Goal: Check status: Check status

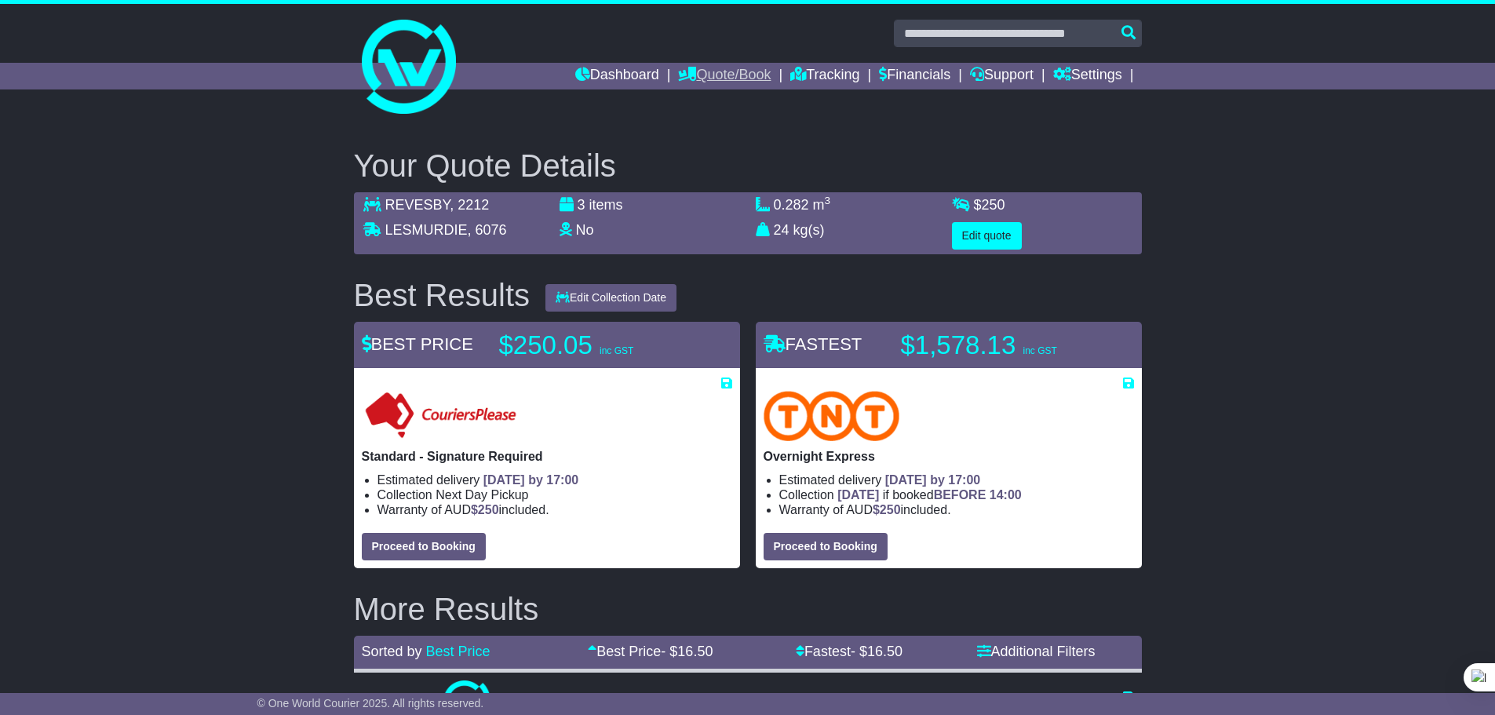
click at [738, 68] on link "Quote/Book" at bounding box center [724, 76] width 93 height 27
click at [811, 71] on link "Tracking" at bounding box center [824, 76] width 69 height 27
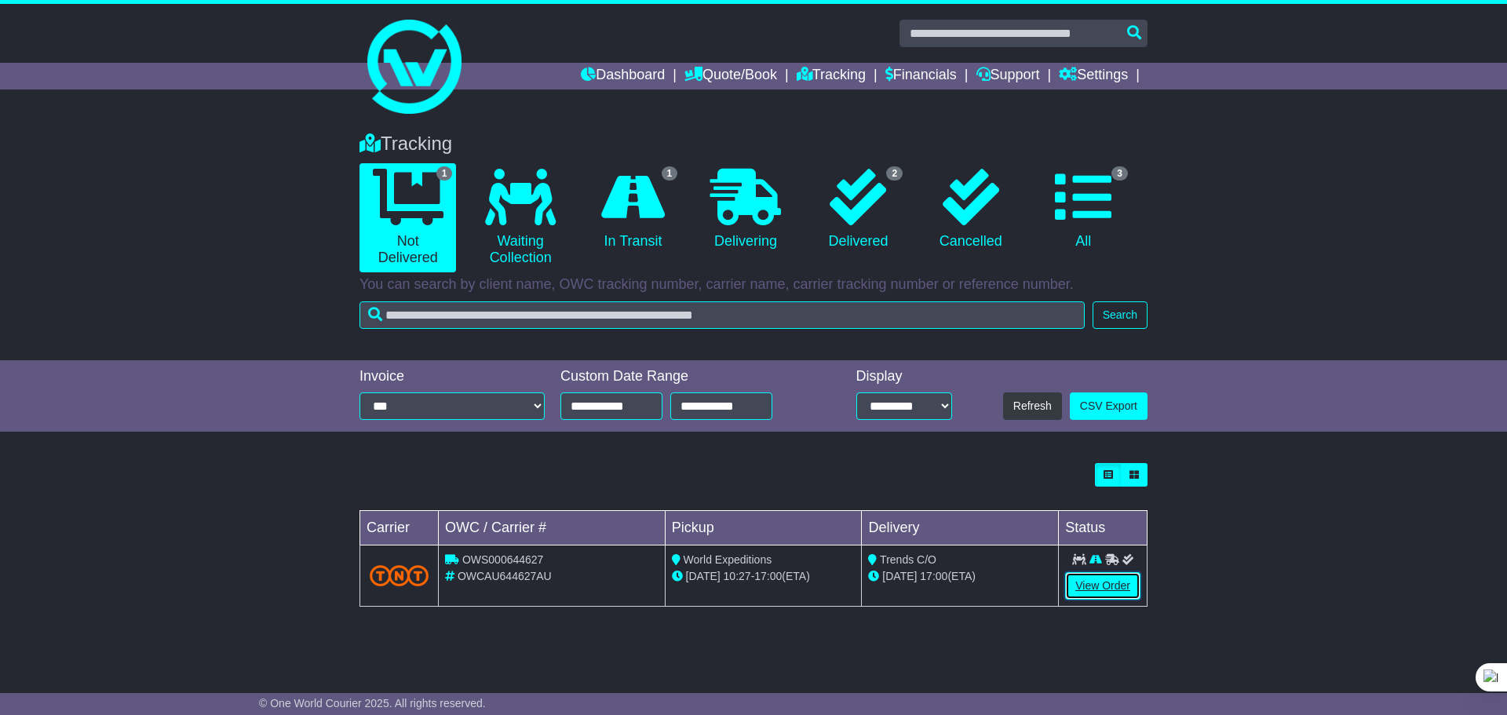
click at [1106, 586] on link "View Order" at bounding box center [1102, 585] width 75 height 27
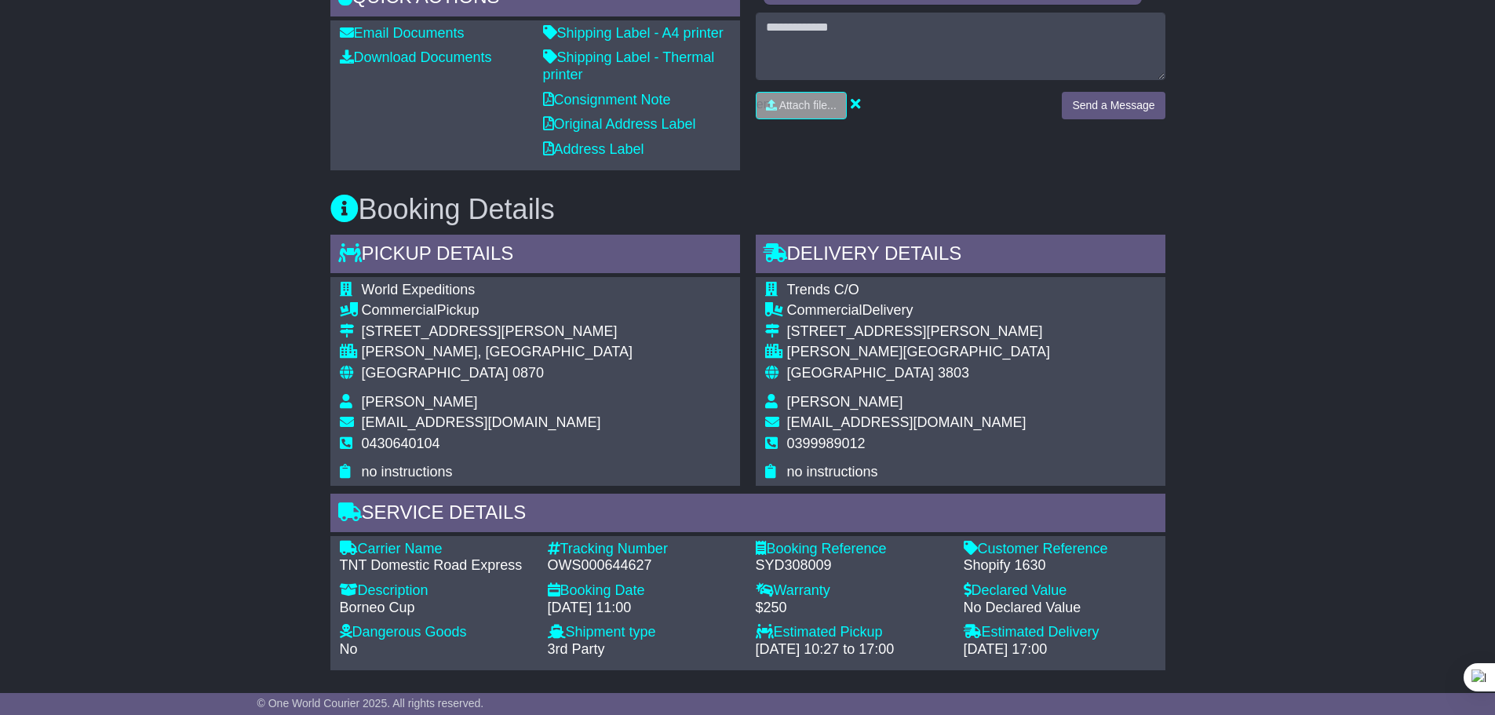
scroll to position [628, 0]
